Goal: Task Accomplishment & Management: Complete application form

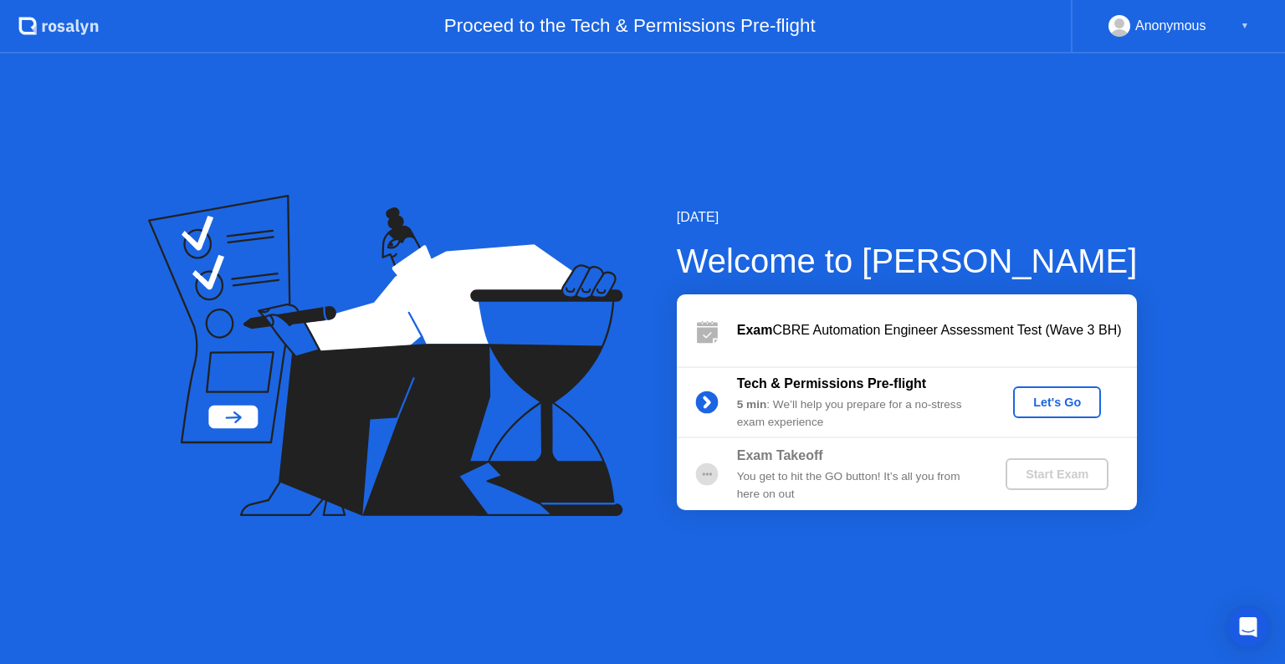
click at [1050, 409] on div "Let's Go" at bounding box center [1057, 402] width 74 height 13
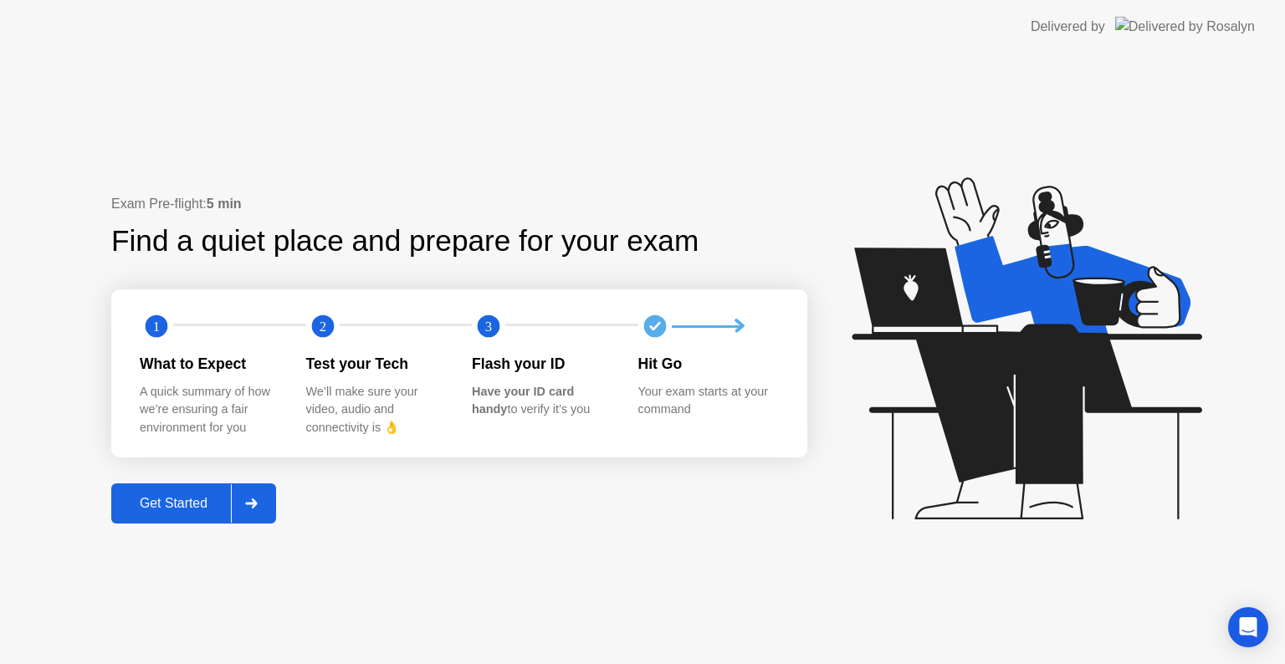
click at [191, 502] on div "Get Started" at bounding box center [173, 503] width 115 height 15
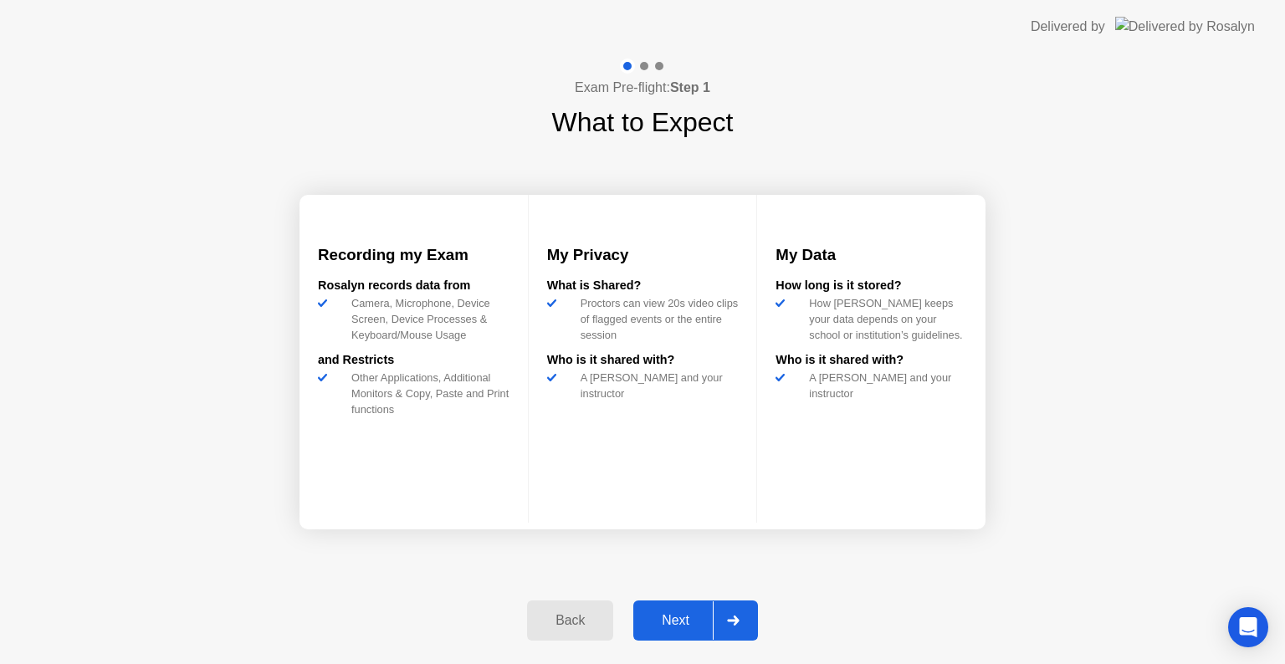
click at [683, 628] on div "Next" at bounding box center [675, 620] width 74 height 15
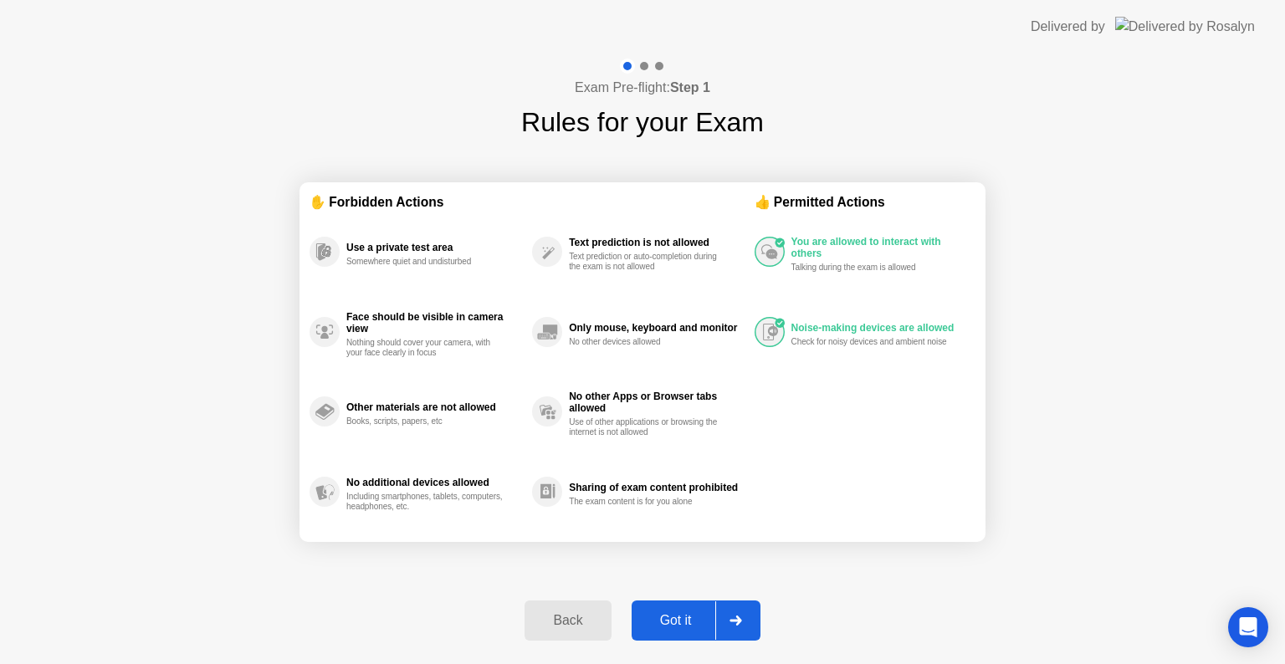
click at [682, 623] on div "Got it" at bounding box center [675, 620] width 79 height 15
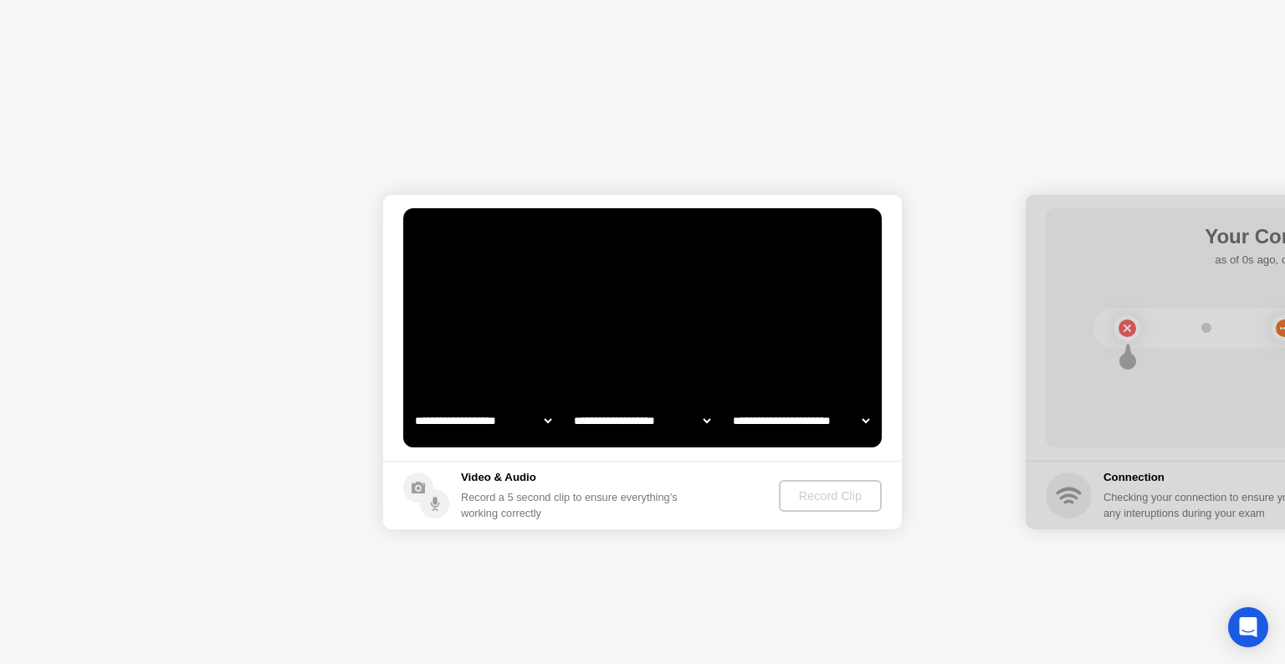
select select "**********"
select select "*******"
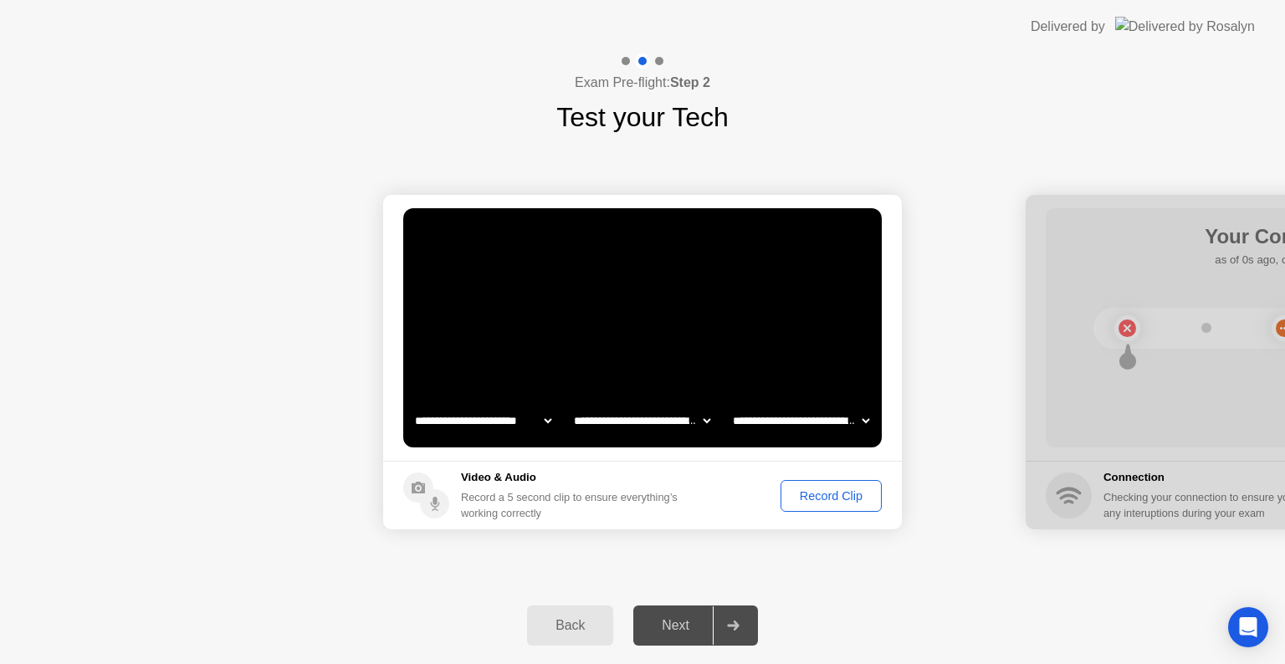
click at [686, 631] on div "Next" at bounding box center [675, 625] width 74 height 15
click at [693, 424] on select "**********" at bounding box center [641, 420] width 143 height 33
select select "**********"
click at [570, 404] on select "**********" at bounding box center [641, 420] width 143 height 33
click at [761, 426] on select "**********" at bounding box center [800, 420] width 143 height 33
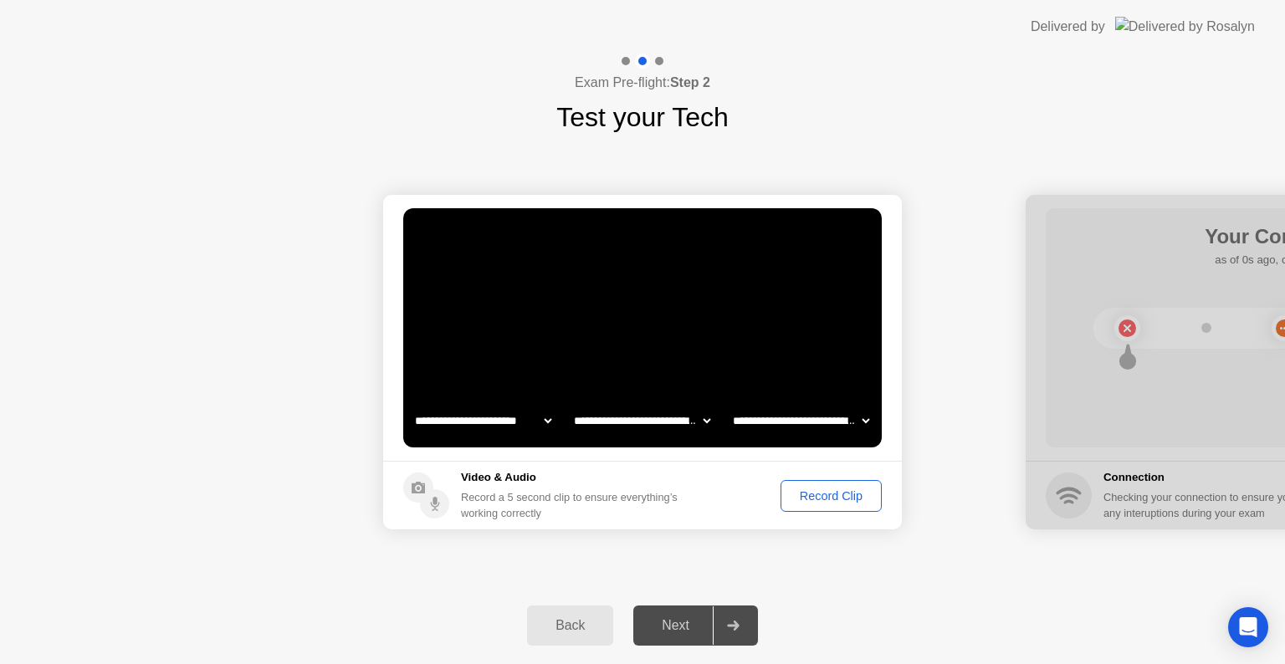
select select "**********"
click at [729, 404] on select "**********" at bounding box center [800, 420] width 143 height 33
click at [822, 502] on div "Record Clip" at bounding box center [830, 495] width 89 height 13
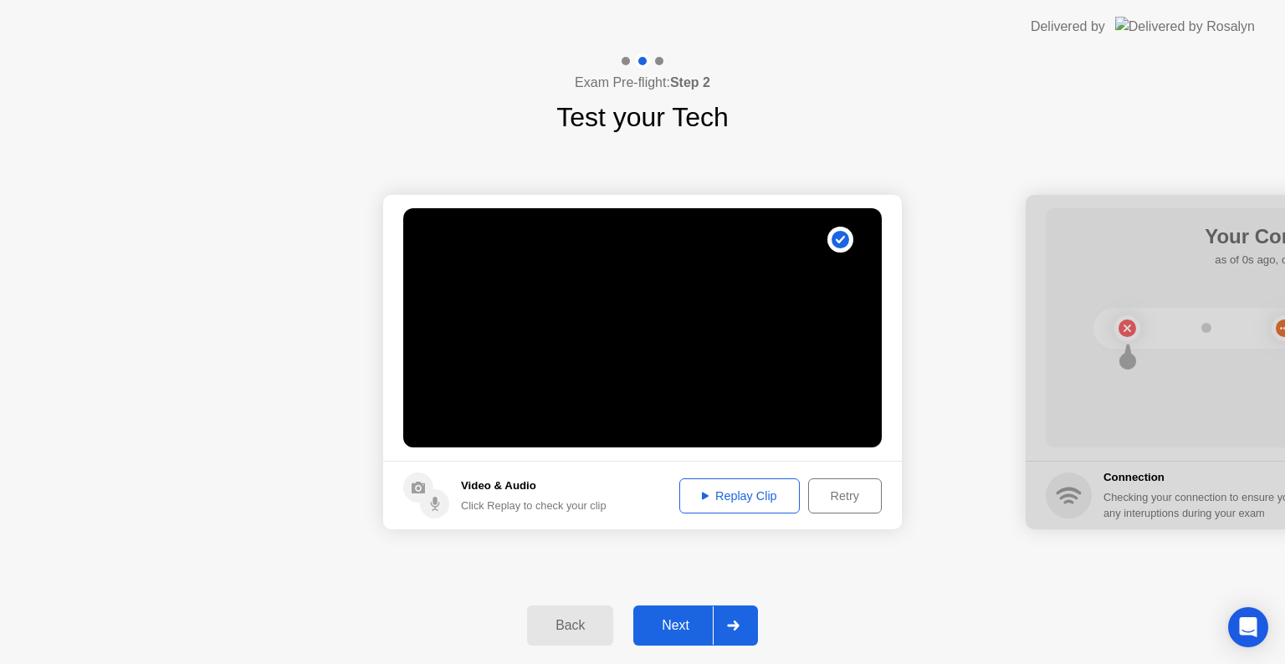
click at [739, 493] on div "Replay Clip" at bounding box center [739, 495] width 109 height 13
click at [704, 495] on icon at bounding box center [705, 496] width 7 height 8
click at [672, 630] on div "Next" at bounding box center [675, 625] width 74 height 15
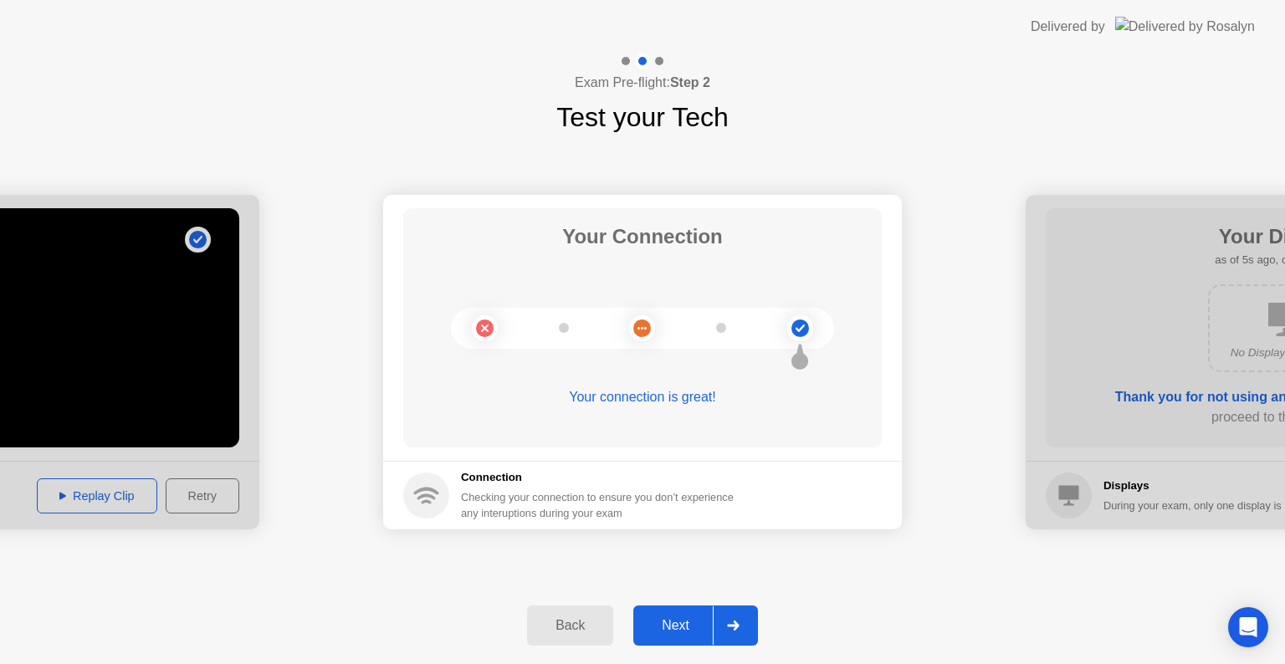
click at [676, 632] on div "Next" at bounding box center [675, 625] width 74 height 15
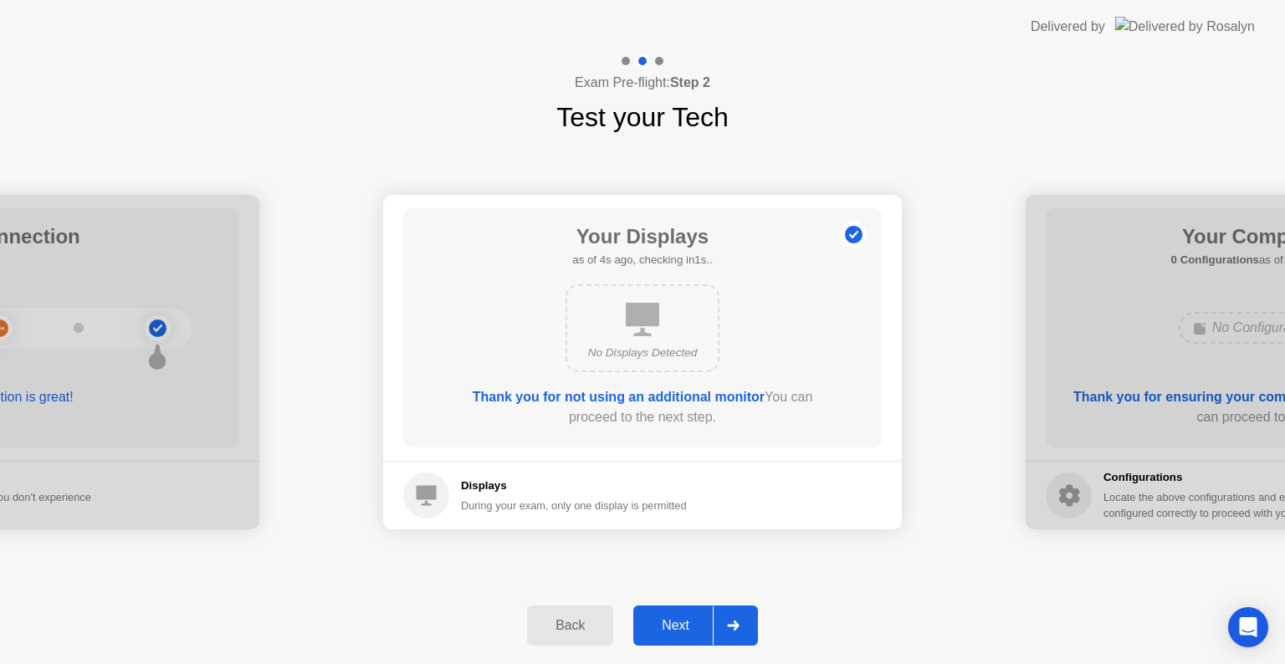
click at [805, 290] on div "No Displays Detected" at bounding box center [642, 328] width 383 height 101
click at [682, 631] on div "Next" at bounding box center [675, 625] width 74 height 15
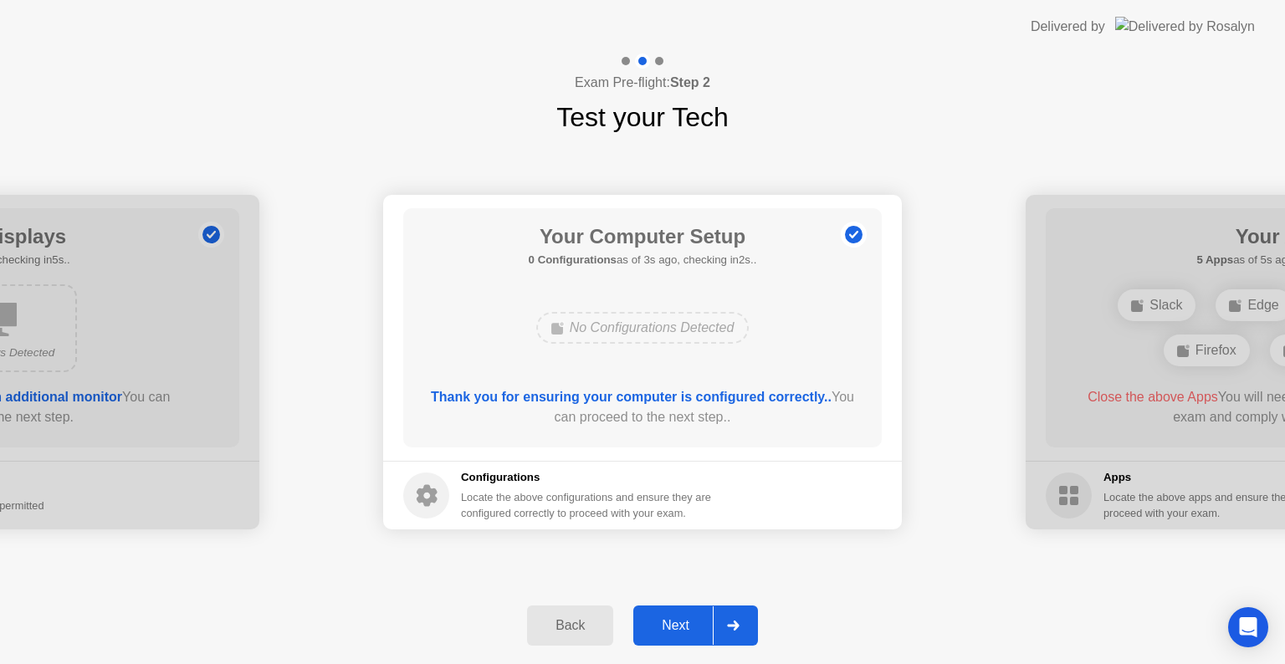
click at [676, 624] on div "Next" at bounding box center [675, 625] width 74 height 15
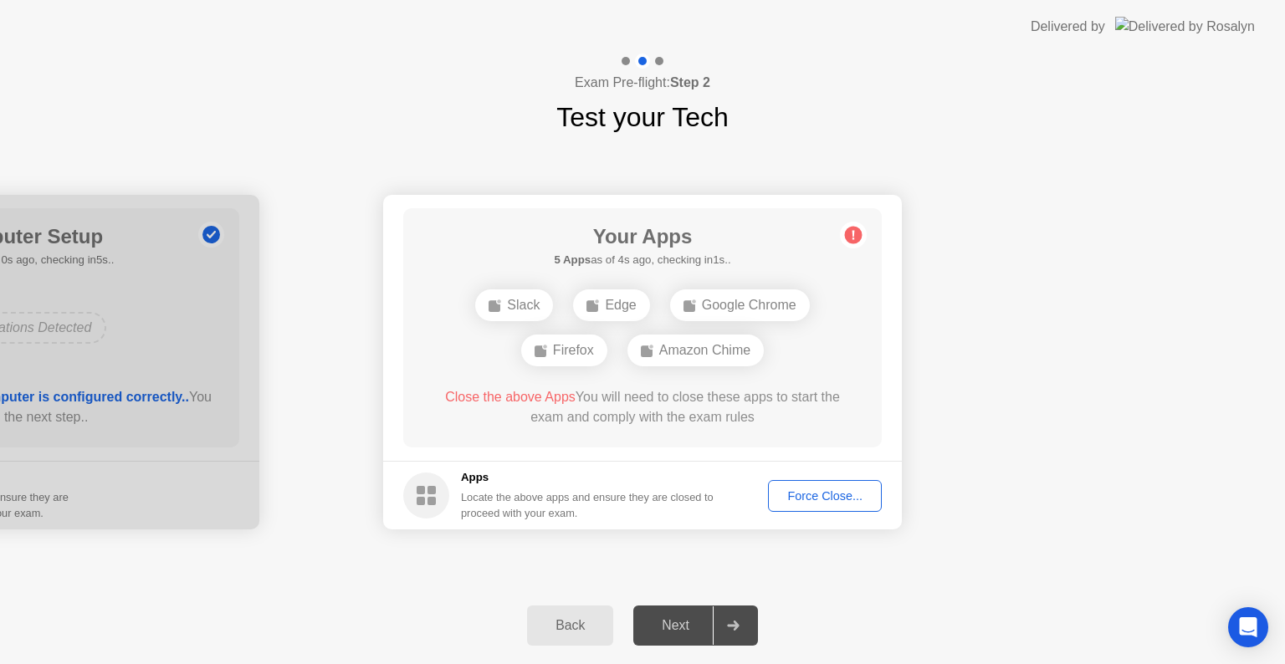
click at [754, 308] on div "Google Chrome" at bounding box center [740, 305] width 140 height 32
click at [703, 305] on div "Google Chrome" at bounding box center [740, 305] width 140 height 32
click at [723, 308] on div "Google Chrome" at bounding box center [740, 305] width 140 height 32
drag, startPoint x: 949, startPoint y: 603, endPoint x: 950, endPoint y: 592, distance: 10.9
click at [950, 602] on div "Back Next" at bounding box center [642, 625] width 1285 height 77
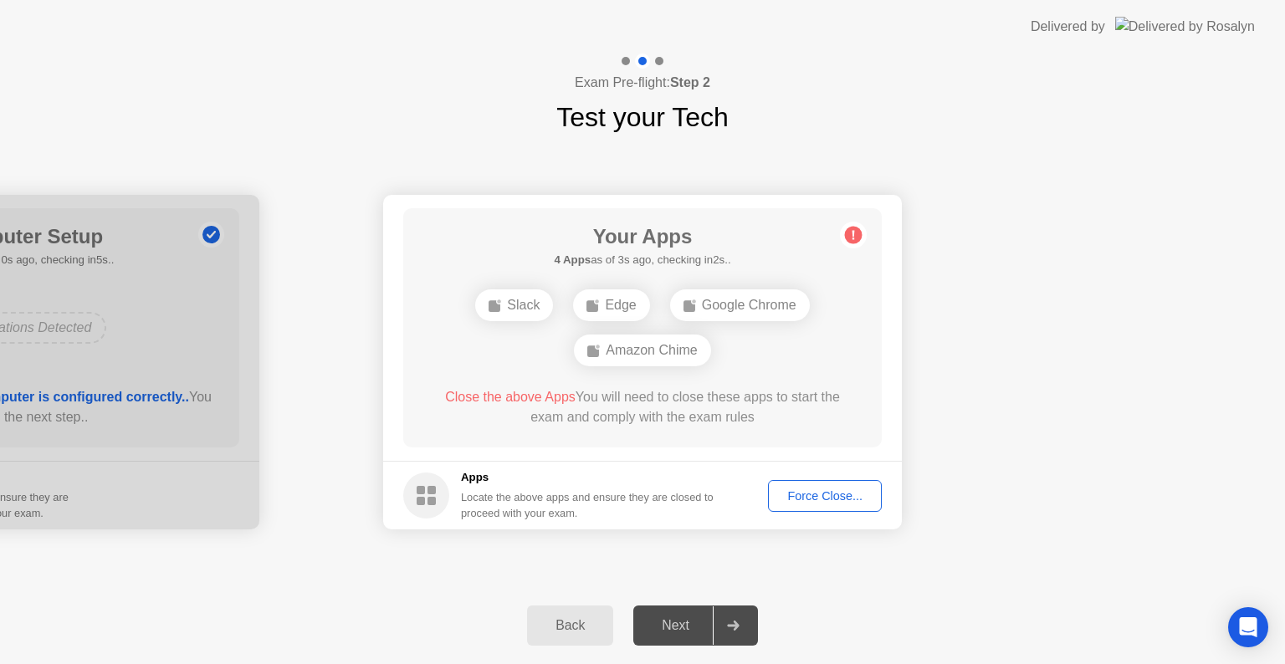
click at [808, 499] on div "Force Close..." at bounding box center [825, 495] width 102 height 13
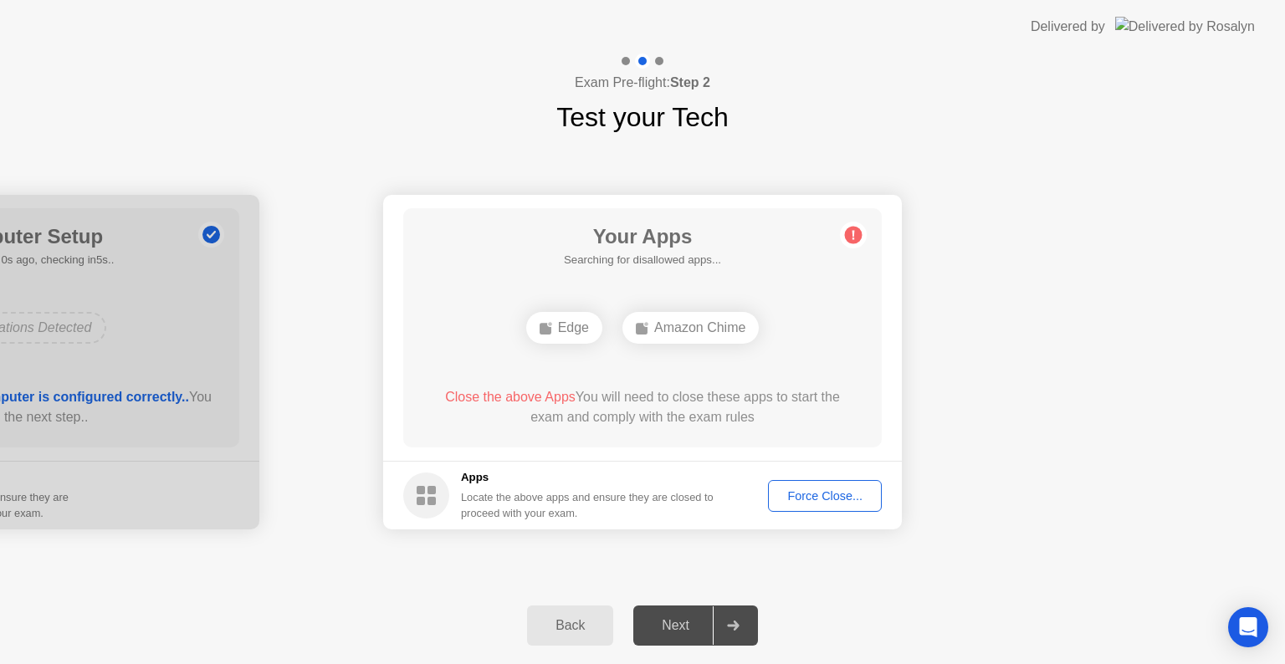
click at [808, 502] on div "Force Close..." at bounding box center [825, 495] width 102 height 13
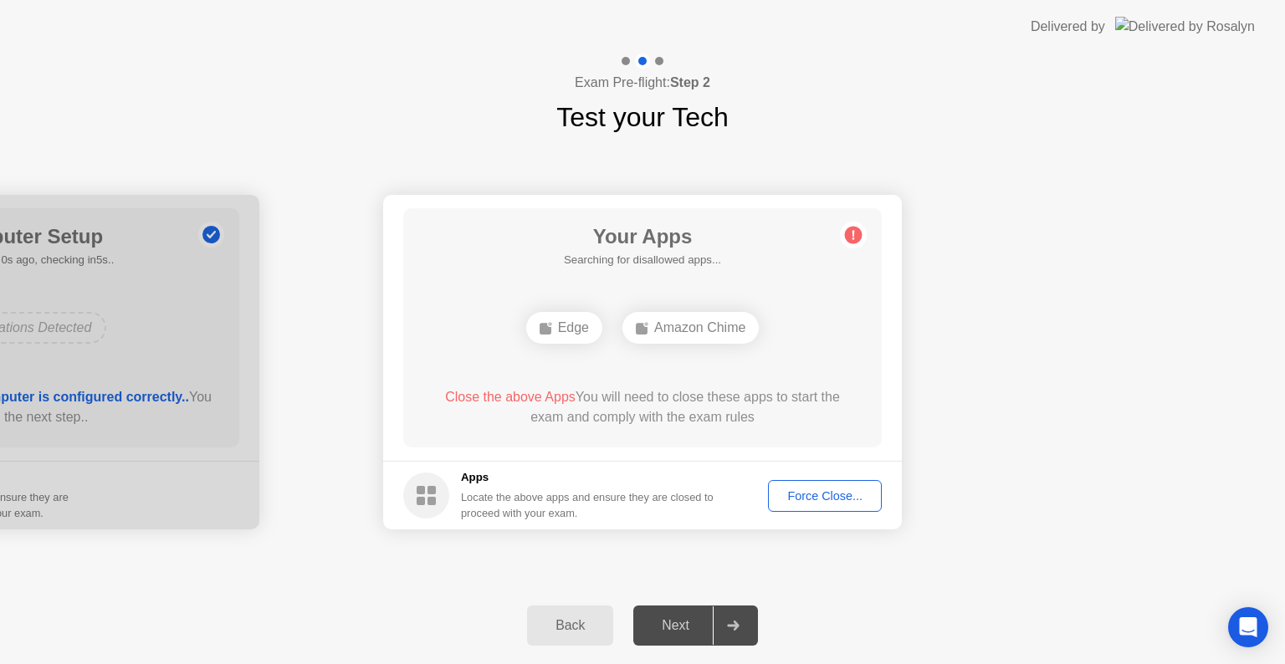
click at [844, 494] on div "Force Close..." at bounding box center [825, 495] width 102 height 13
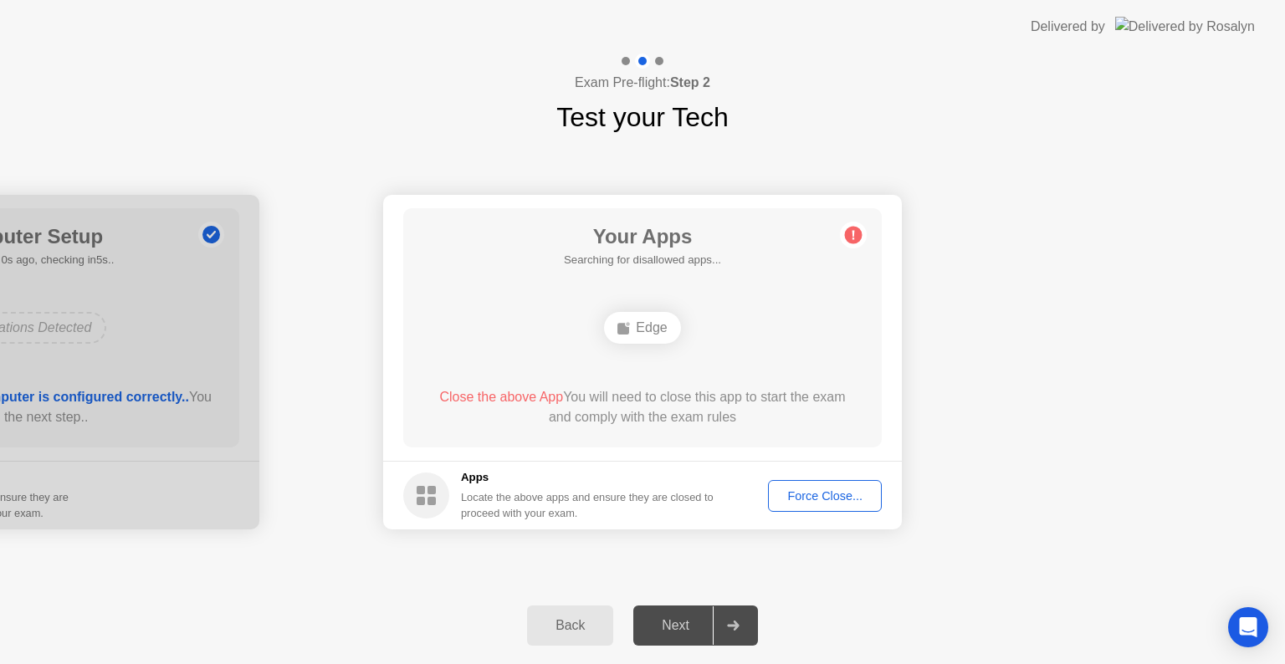
click at [805, 498] on div "Force Close..." at bounding box center [825, 495] width 102 height 13
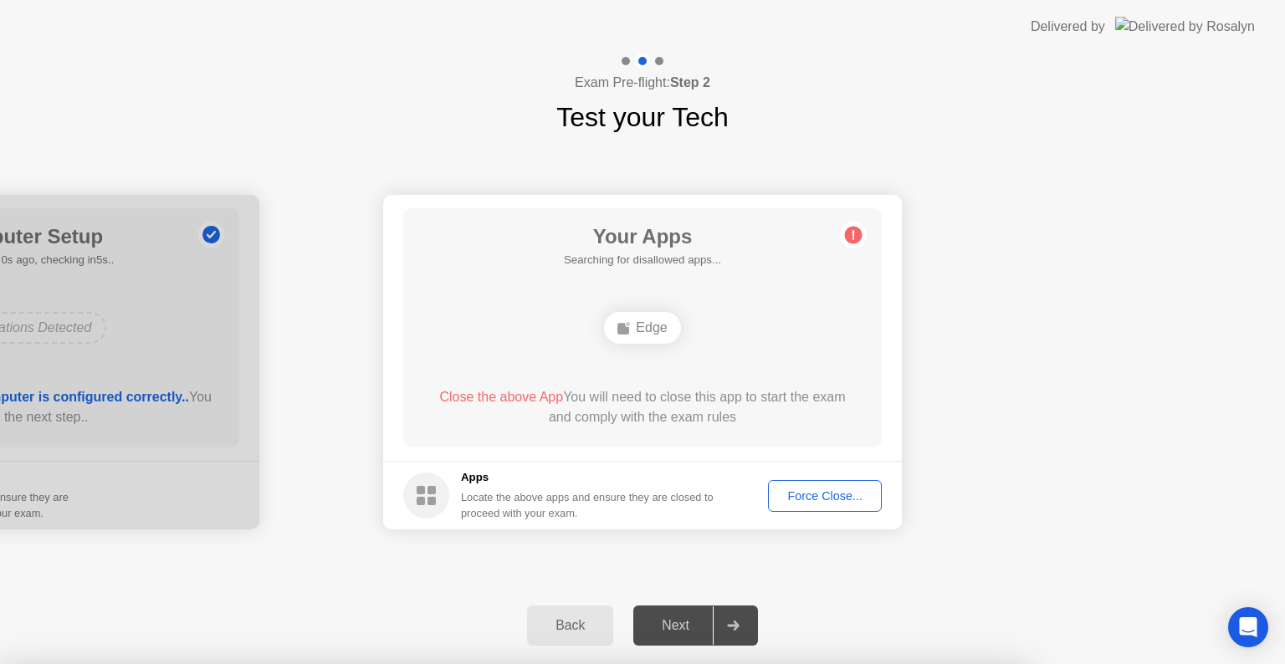
drag, startPoint x: 686, startPoint y: 432, endPoint x: 695, endPoint y: 437, distance: 10.5
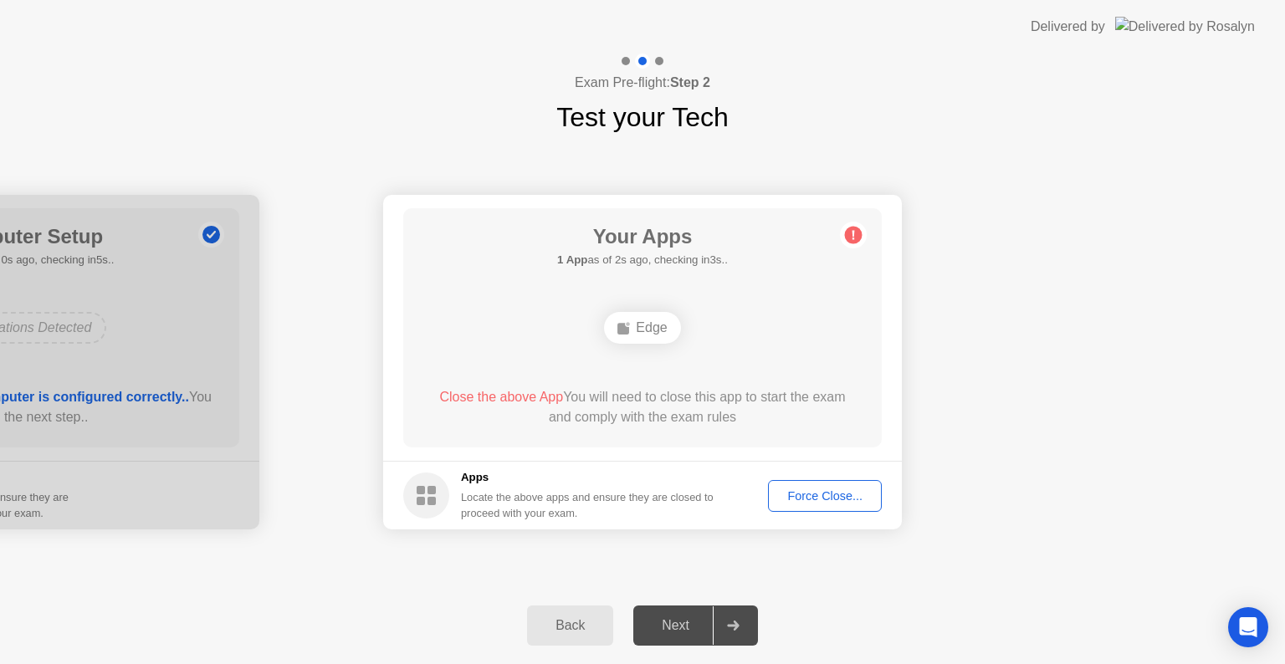
click at [833, 503] on div "Force Close..." at bounding box center [825, 495] width 102 height 13
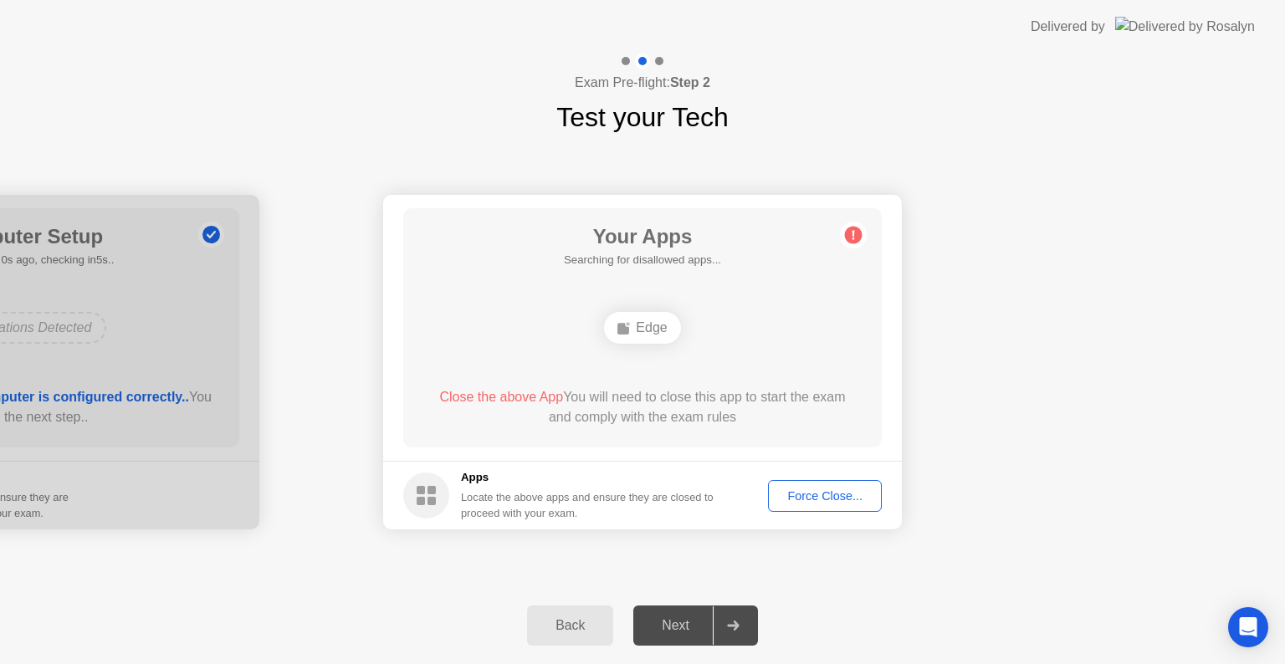
drag, startPoint x: 806, startPoint y: 492, endPoint x: 819, endPoint y: 498, distance: 14.2
click at [819, 498] on div "Force Close..." at bounding box center [825, 495] width 102 height 13
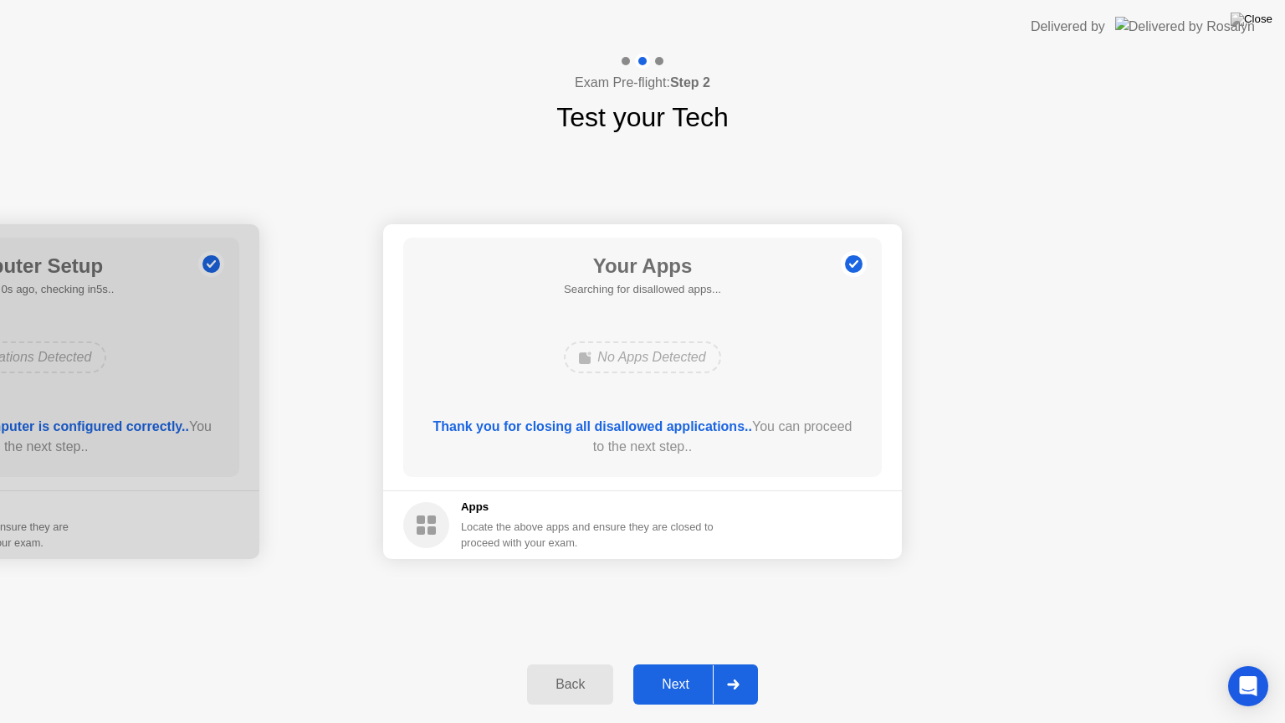
click at [666, 663] on div "Next" at bounding box center [675, 684] width 74 height 15
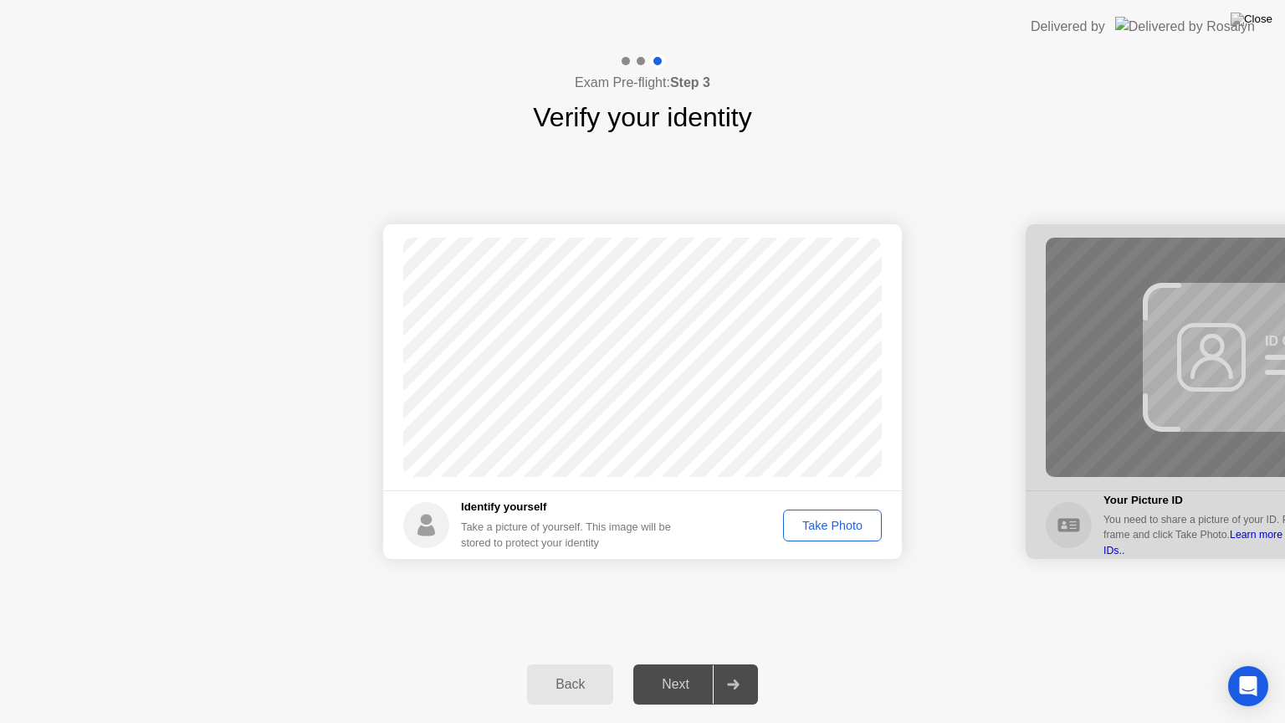
click at [664, 663] on div "Next" at bounding box center [675, 684] width 74 height 15
click at [837, 524] on div "Take Photo" at bounding box center [832, 525] width 87 height 13
click at [688, 663] on div "Next" at bounding box center [675, 684] width 74 height 15
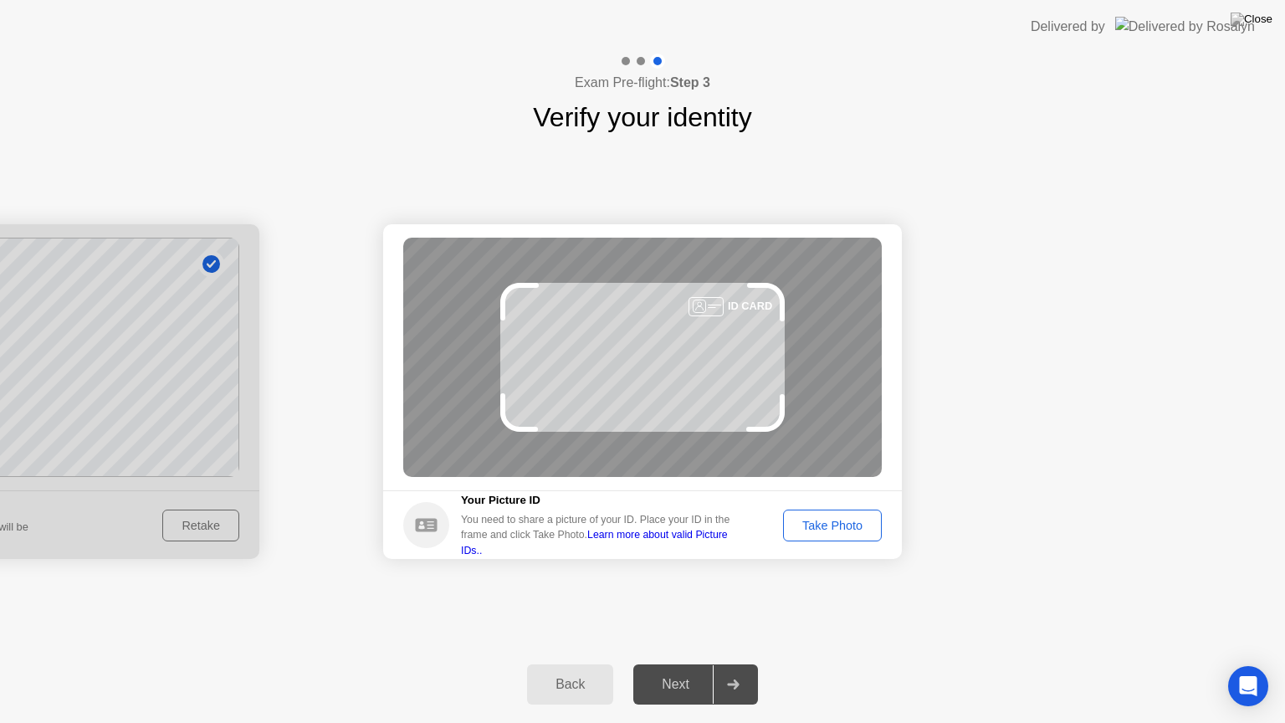
click at [826, 534] on button "Take Photo" at bounding box center [832, 525] width 99 height 32
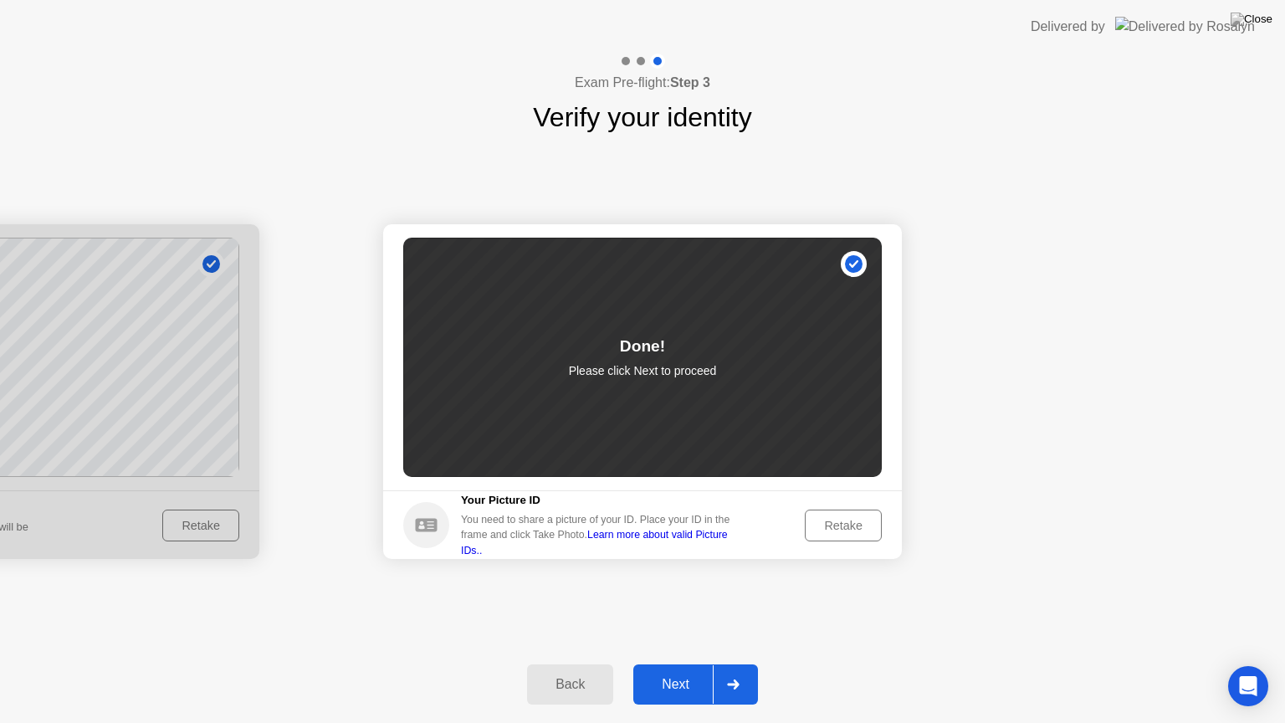
click at [659, 663] on div "Next" at bounding box center [675, 684] width 74 height 15
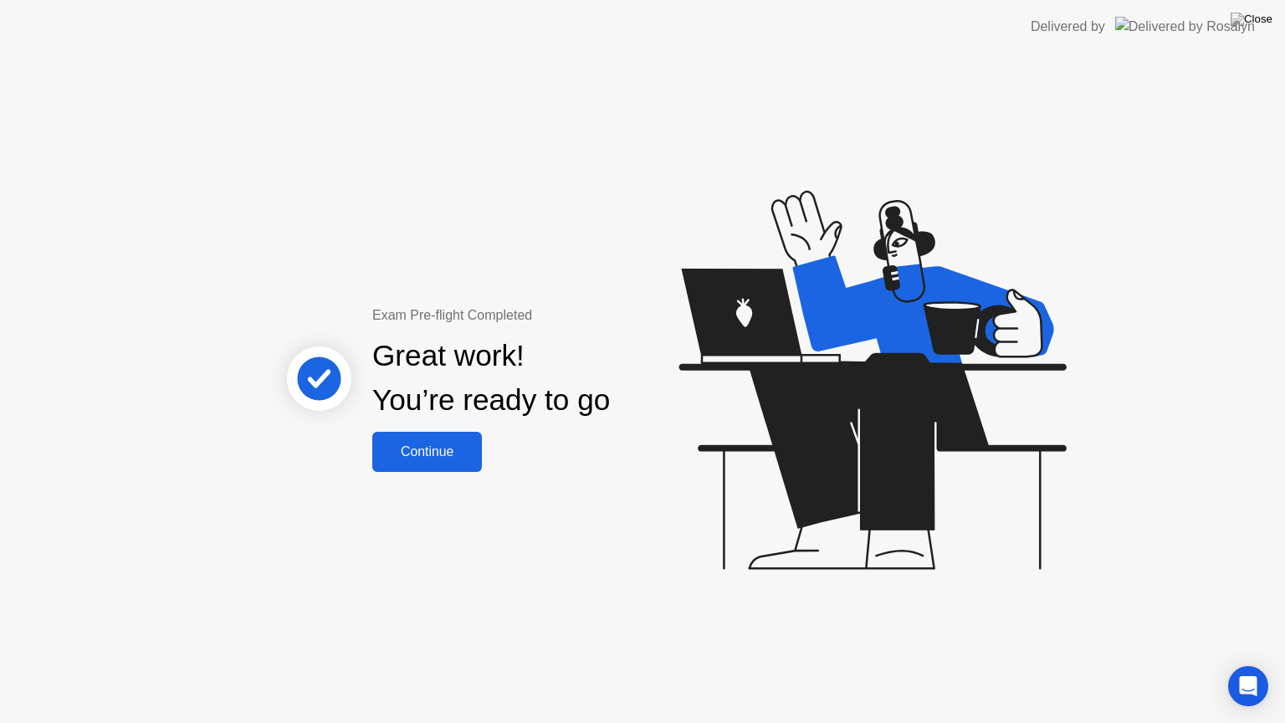
click at [429, 446] on div "Continue" at bounding box center [427, 451] width 100 height 15
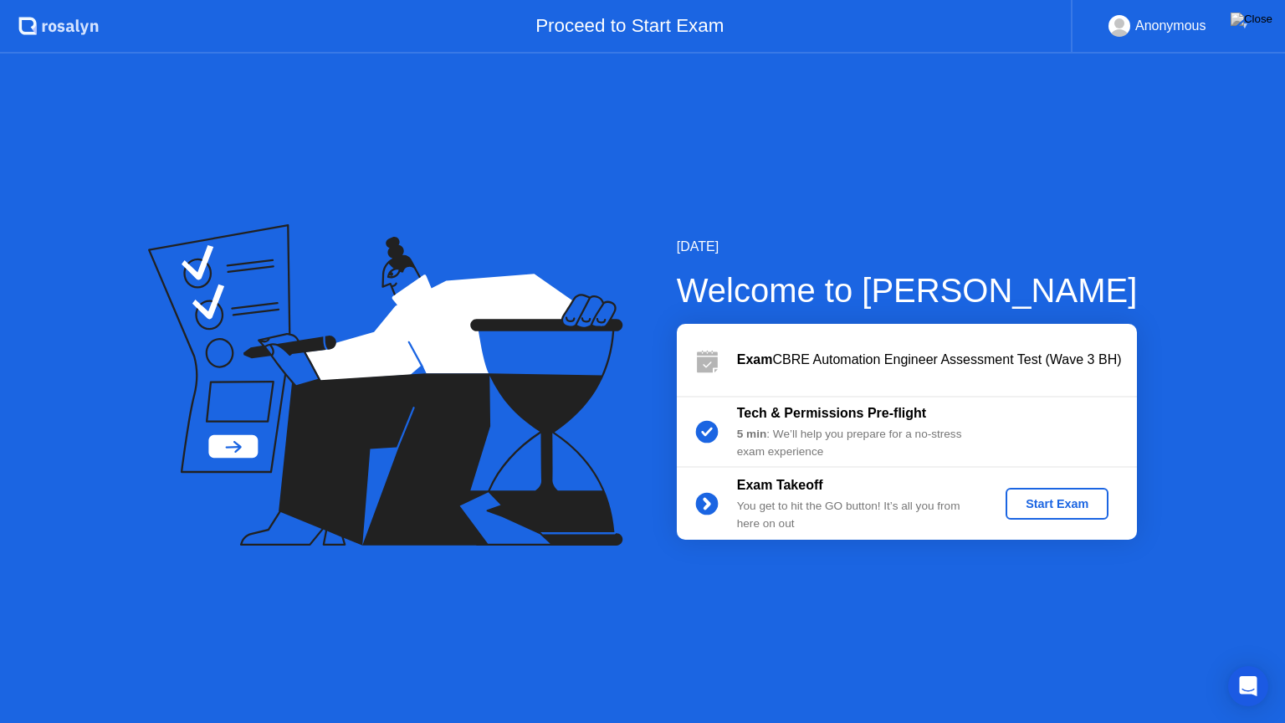
click at [1061, 506] on div "Start Exam" at bounding box center [1056, 503] width 89 height 13
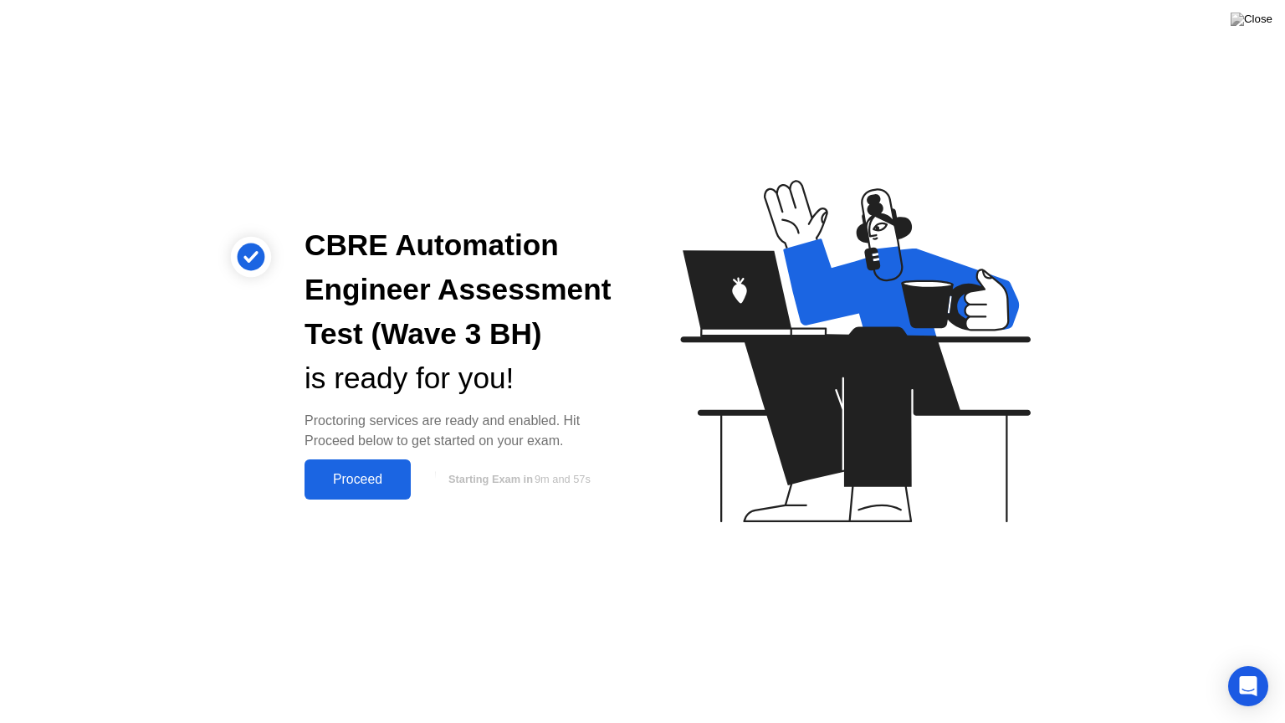
click at [346, 478] on div "Proceed" at bounding box center [357, 479] width 96 height 15
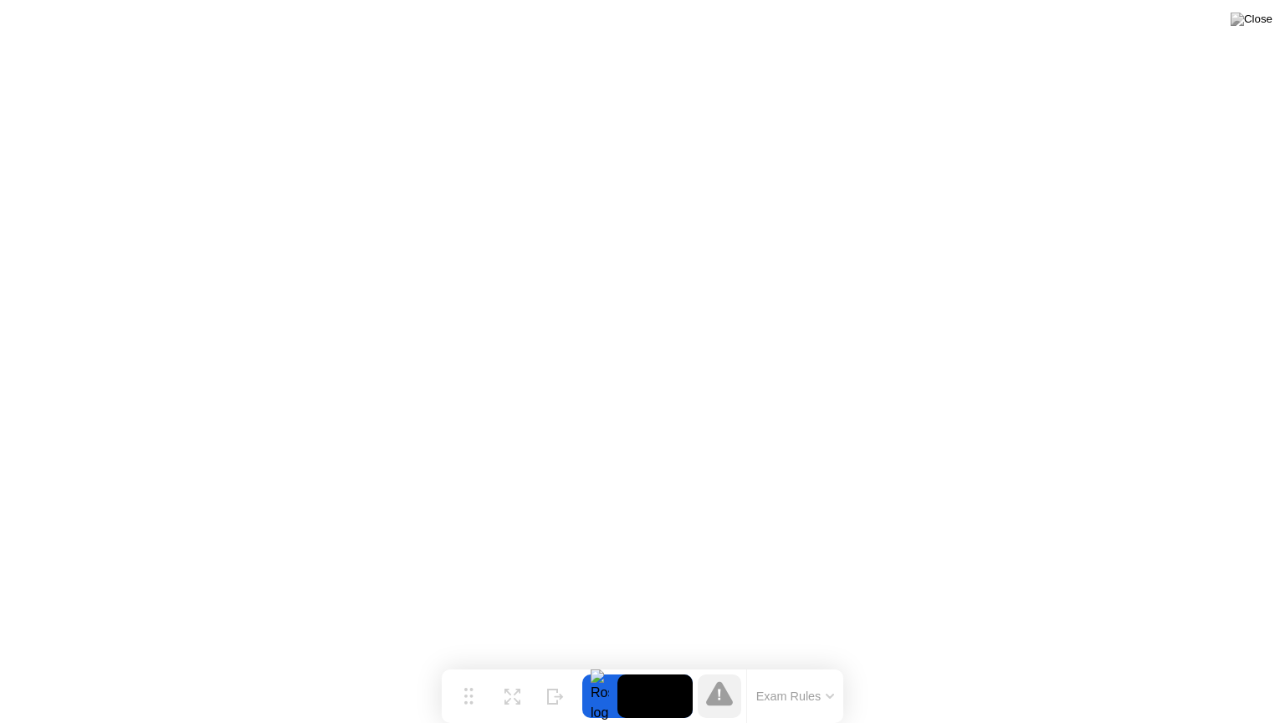
click at [820, 663] on button "Exam Rules" at bounding box center [795, 695] width 89 height 15
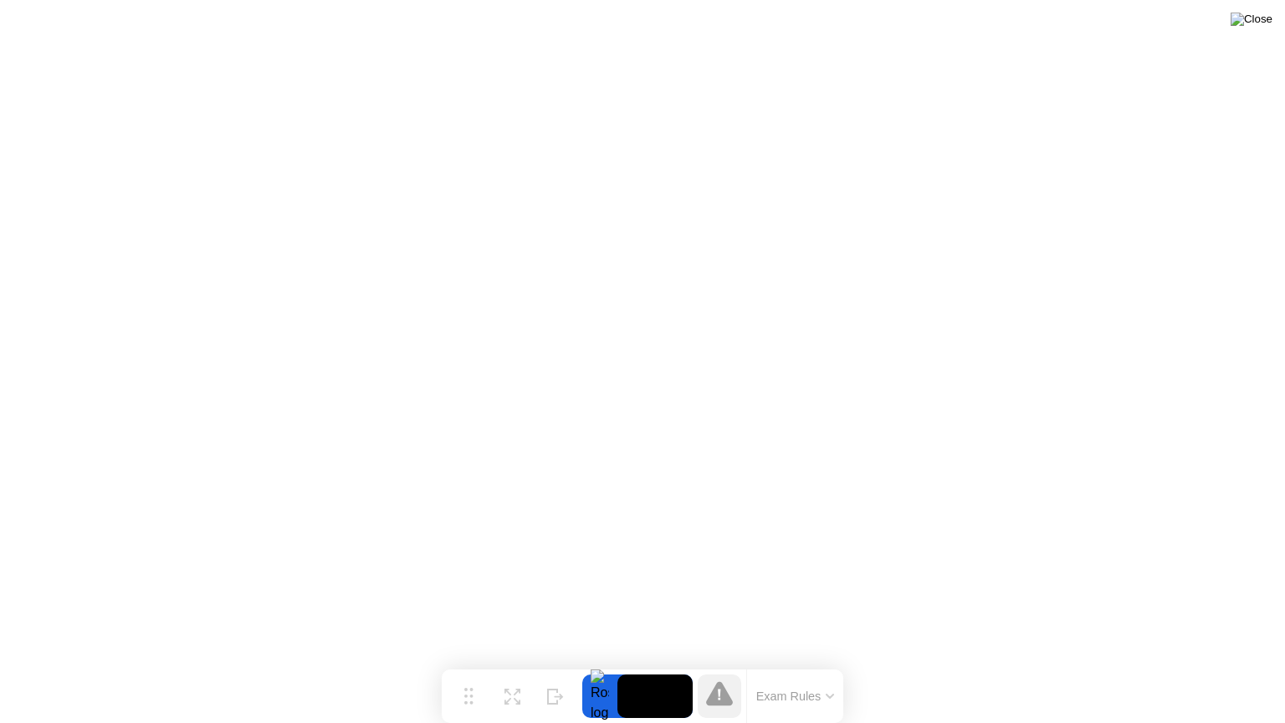
click at [1263, 21] on img at bounding box center [1251, 19] width 42 height 13
click at [467, 663] on icon at bounding box center [468, 689] width 9 height 17
click at [515, 663] on icon at bounding box center [512, 690] width 16 height 16
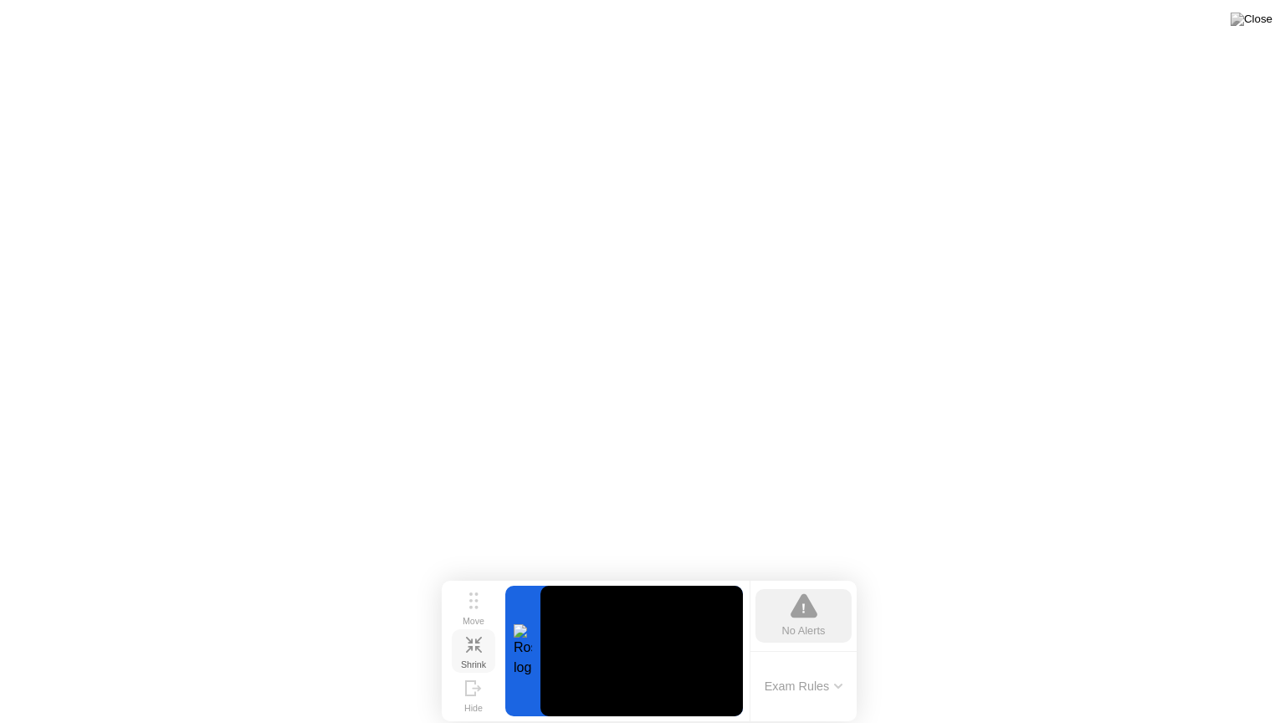
click at [475, 647] on icon at bounding box center [478, 649] width 7 height 7
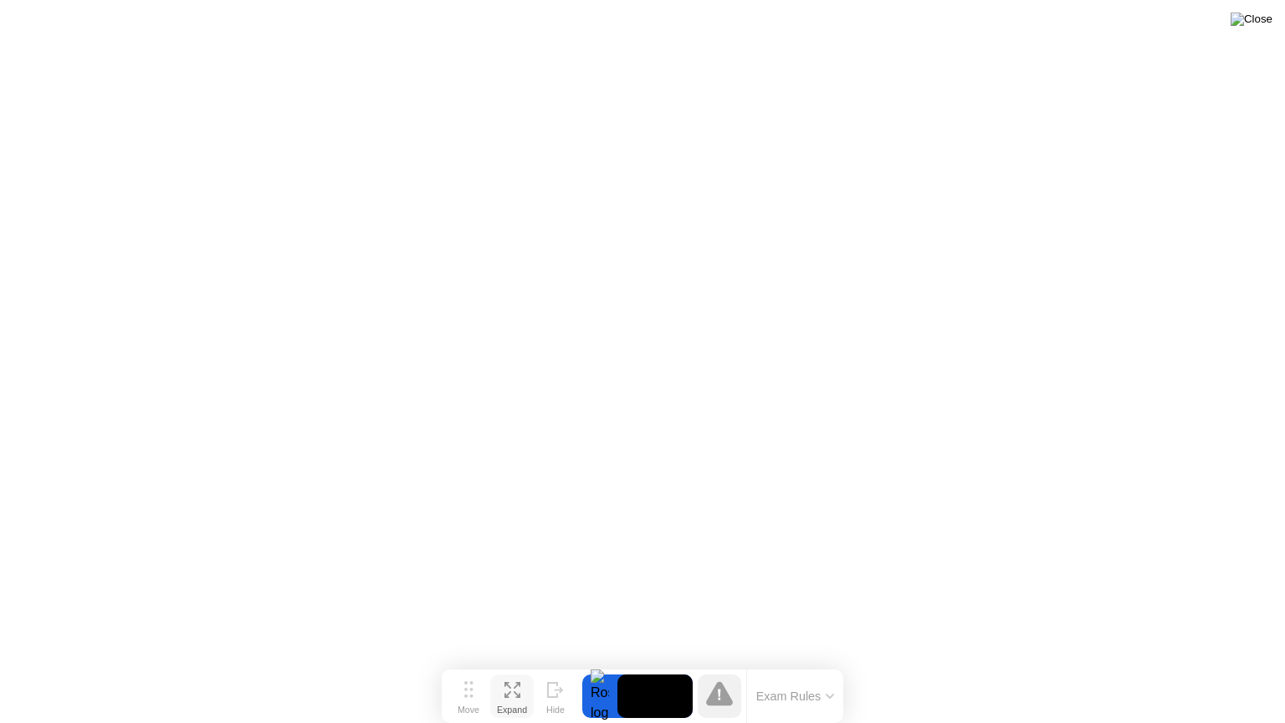
click at [1260, 26] on img at bounding box center [1251, 19] width 42 height 13
